Goal: Task Accomplishment & Management: Manage account settings

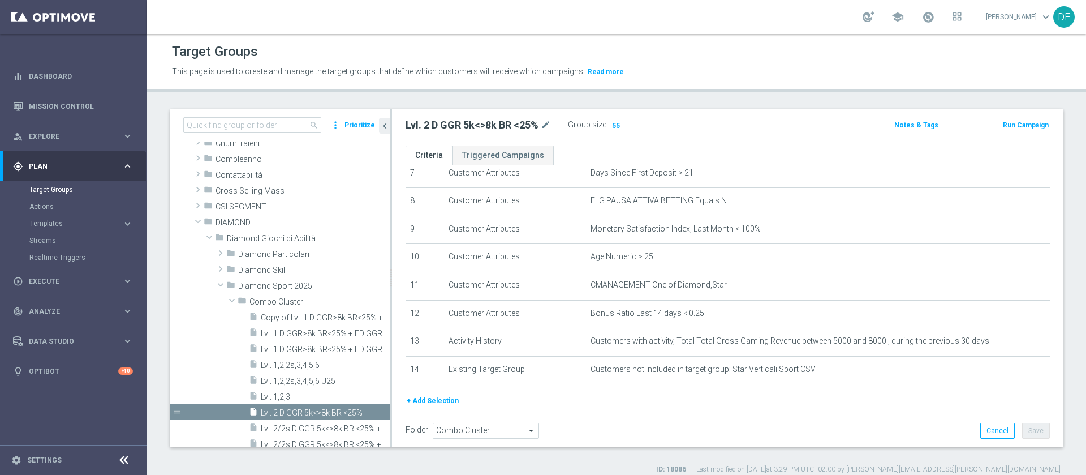
scroll to position [235, 0]
